Goal: Use online tool/utility: Utilize a website feature to perform a specific function

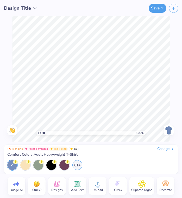
click at [61, 182] on icon at bounding box center [57, 184] width 8 height 8
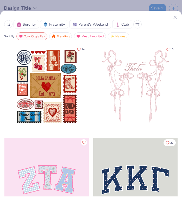
click at [34, 27] on button "Sorority" at bounding box center [27, 24] width 26 height 8
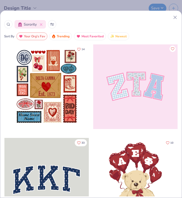
click at [52, 24] on icon at bounding box center [52, 24] width 4 height 3
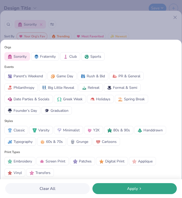
click at [58, 32] on div "Orgs Sorority Fraternity Club Sports Events Parent's Weekend Game Day Rush & Bi…" at bounding box center [91, 99] width 182 height 198
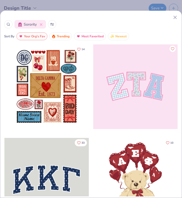
click at [9, 23] on circle at bounding box center [8, 24] width 2 height 2
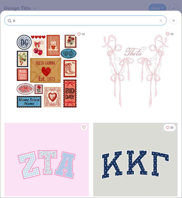
type input "pi"
type input "pi p"
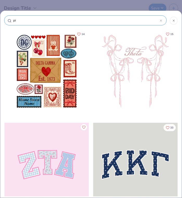
type input "pi p"
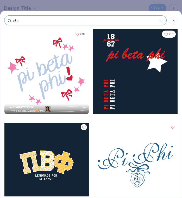
type input "pi ph"
type input "pi phi"
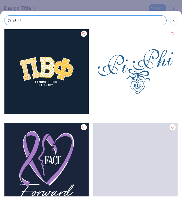
type input "pi phi"
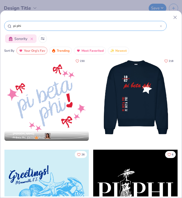
scroll to position [5605, 0]
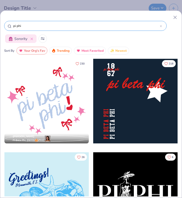
click at [27, 140] on span "Pi Beta Phi, [GEOGRAPHIC_DATA][US_STATE]" at bounding box center [31, 140] width 36 height 4
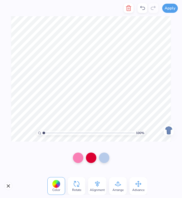
click at [8, 187] on button "Close" at bounding box center [8, 186] width 8 height 8
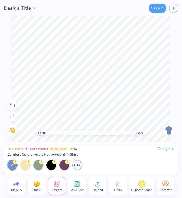
click at [57, 191] on span "Designs" at bounding box center [56, 190] width 11 height 4
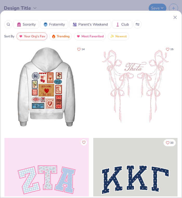
scroll to position [0, 0]
click at [11, 20] on div at bounding box center [91, 17] width 174 height 5
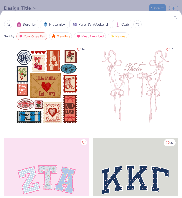
click at [10, 21] on div at bounding box center [8, 24] width 8 height 8
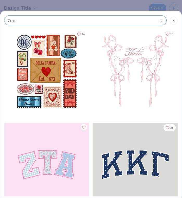
type input "pi"
type input "pi b"
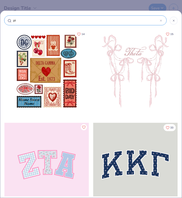
type input "pi b"
type input "pi be"
type input "pi bet"
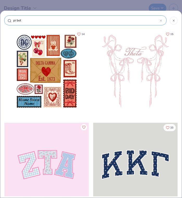
type input "pi beta"
type input "pi beta p"
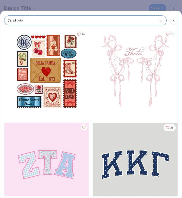
type input "pi beta p"
type input "pi beta ph"
type input "pi beta phi"
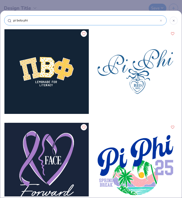
click at [21, 19] on input "pi beta phi" at bounding box center [86, 20] width 147 height 5
type input "pi phi"
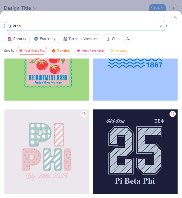
scroll to position [825, 0]
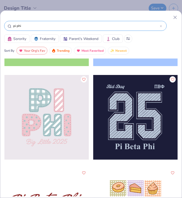
click at [176, 20] on icon at bounding box center [175, 17] width 5 height 5
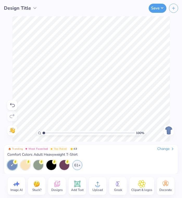
click at [115, 184] on icon at bounding box center [118, 184] width 8 height 8
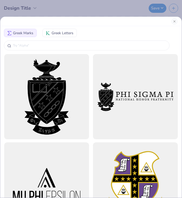
click at [61, 33] on span "Greek Letters" at bounding box center [63, 32] width 22 height 5
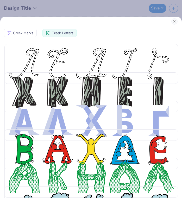
scroll to position [0, 0]
click at [72, 10] on div "Greek Marks Greek Letters" at bounding box center [91, 99] width 182 height 198
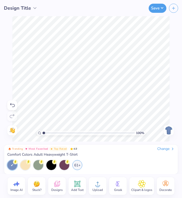
click at [19, 182] on icon at bounding box center [17, 184] width 8 height 8
select select "4"
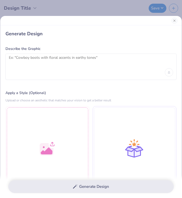
click at [53, 72] on div at bounding box center [90, 66] width 171 height 26
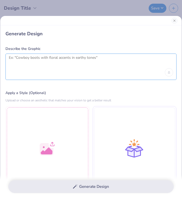
click at [53, 63] on textarea at bounding box center [91, 61] width 165 height 13
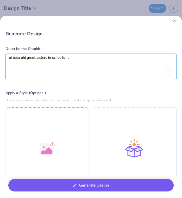
type textarea "pi beta phi greek letters in script font"
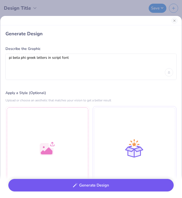
click at [75, 182] on button "Generate Design" at bounding box center [91, 185] width 166 height 13
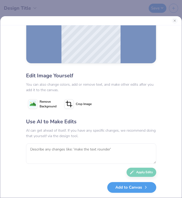
scroll to position [56, 0]
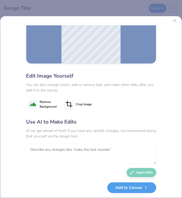
click at [81, 160] on textarea at bounding box center [91, 154] width 130 height 20
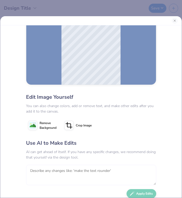
scroll to position [34, 0]
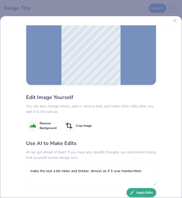
type textarea "make the text a bit inkier and thicker, almost as if it was handwritten"
click at [140, 190] on button "Apply Edits" at bounding box center [142, 192] width 30 height 9
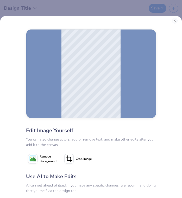
scroll to position [0, 0]
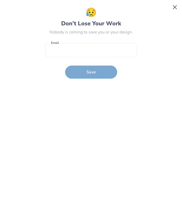
click at [175, 8] on button "Close" at bounding box center [175, 7] width 10 height 10
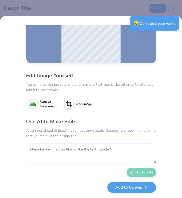
scroll to position [56, 0]
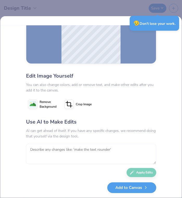
click at [124, 152] on textarea at bounding box center [91, 154] width 130 height 20
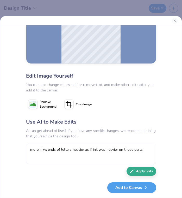
type textarea "more inky; ends of letters heavier as if ink was heavier on those parts"
click at [138, 173] on button "Apply Edits" at bounding box center [142, 170] width 30 height 9
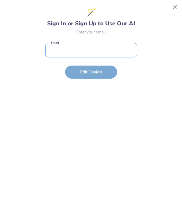
click at [119, 52] on input "email" at bounding box center [91, 50] width 92 height 14
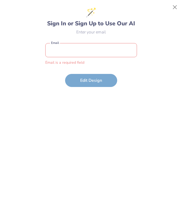
click at [169, 10] on div "🪄 Sign In or Sign Up to Use Our AI Enter your email Email is a required field E…" at bounding box center [91, 99] width 171 height 186
click at [177, 10] on button "Close" at bounding box center [175, 7] width 10 height 10
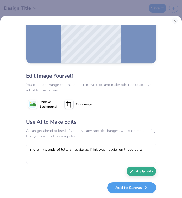
click at [143, 174] on button "Apply Edits" at bounding box center [142, 170] width 30 height 9
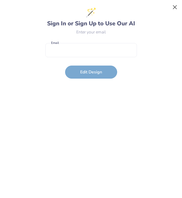
click at [173, 5] on button "Close" at bounding box center [175, 7] width 10 height 10
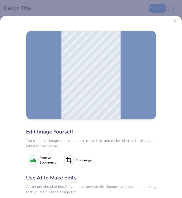
scroll to position [0, 0]
